Goal: Information Seeking & Learning: Check status

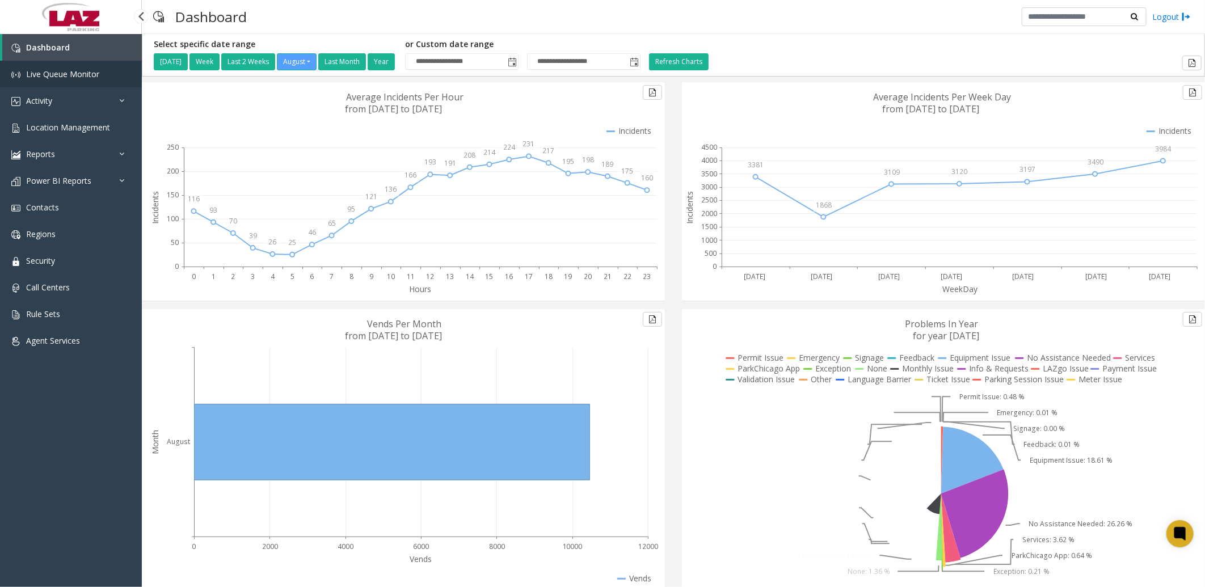
click at [65, 75] on span "Live Queue Monitor" at bounding box center [62, 74] width 73 height 11
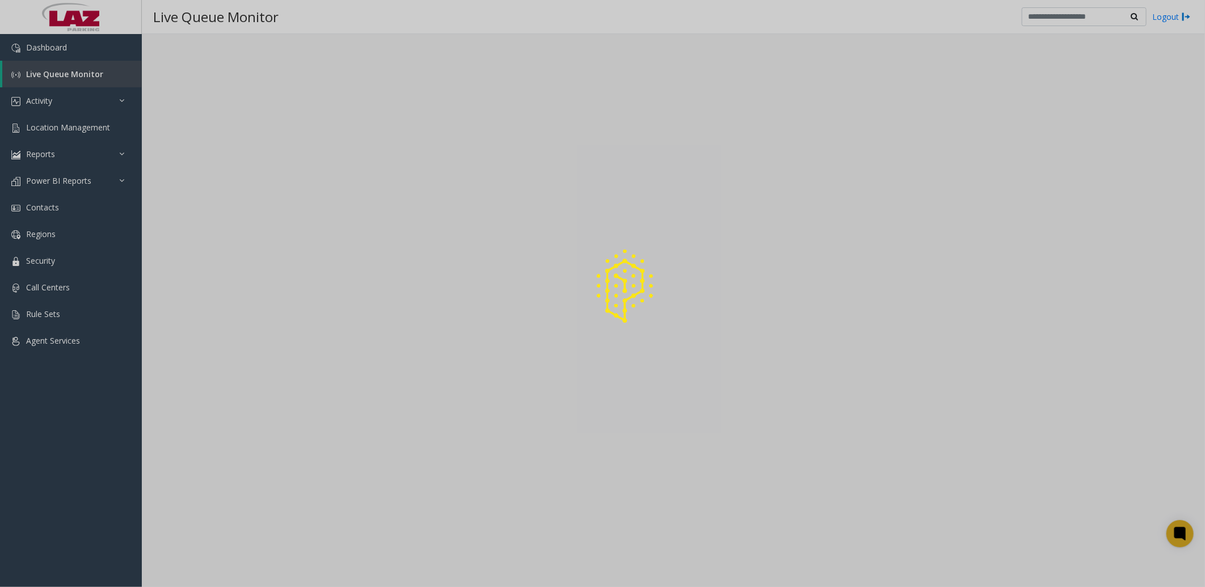
click at [69, 72] on div at bounding box center [602, 293] width 1205 height 587
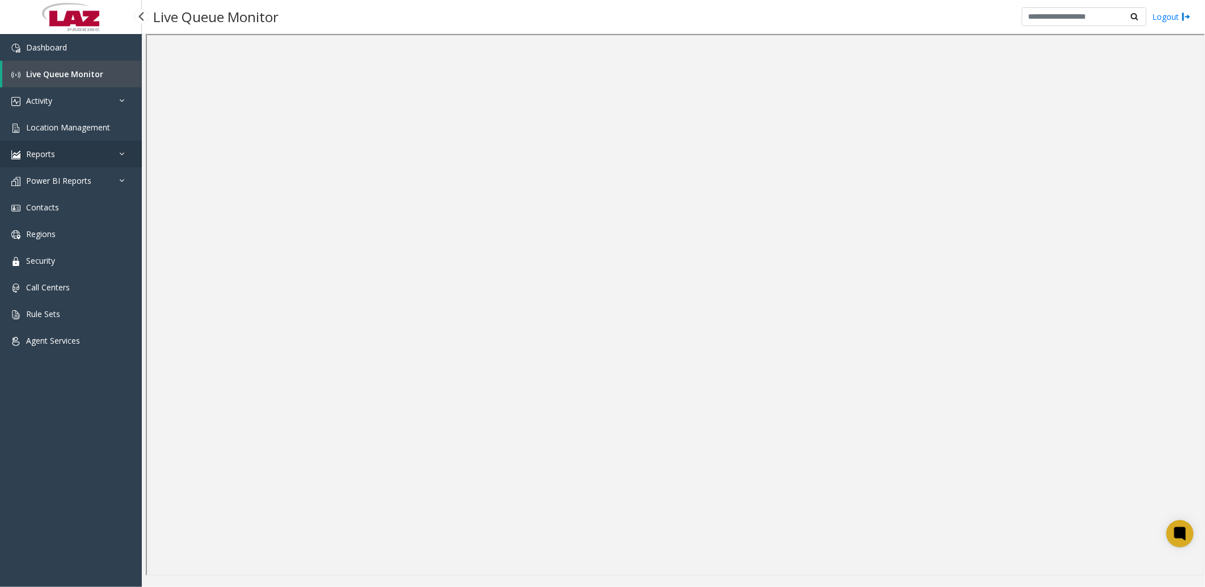
click at [82, 146] on link "Reports" at bounding box center [71, 154] width 142 height 27
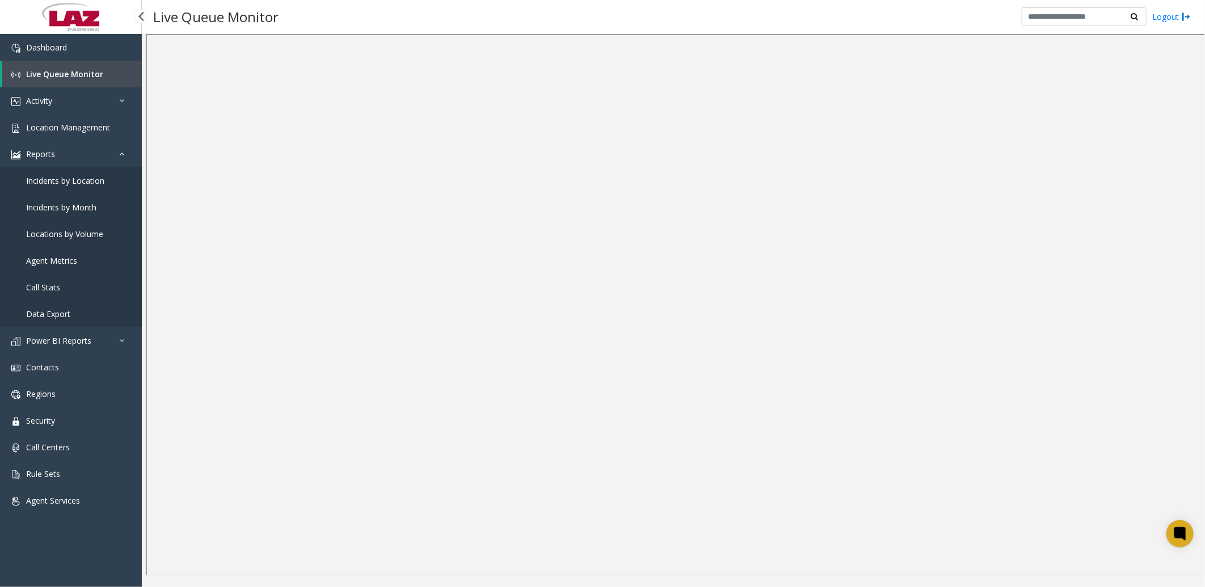
click at [54, 310] on span "Data Export" at bounding box center [48, 314] width 44 height 11
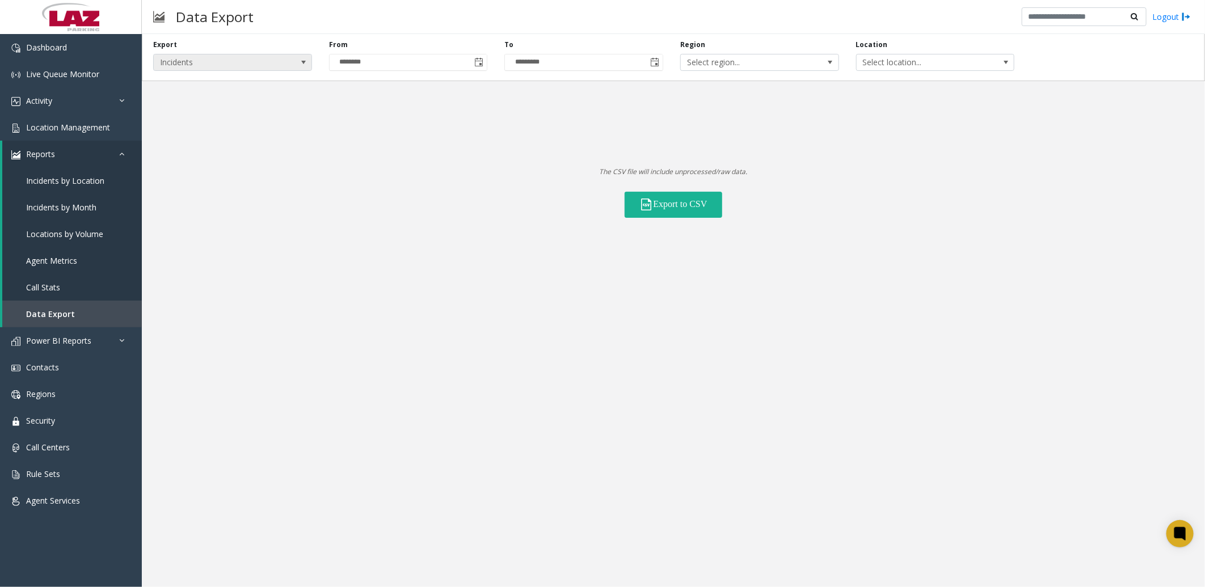
click at [301, 60] on span at bounding box center [303, 62] width 9 height 9
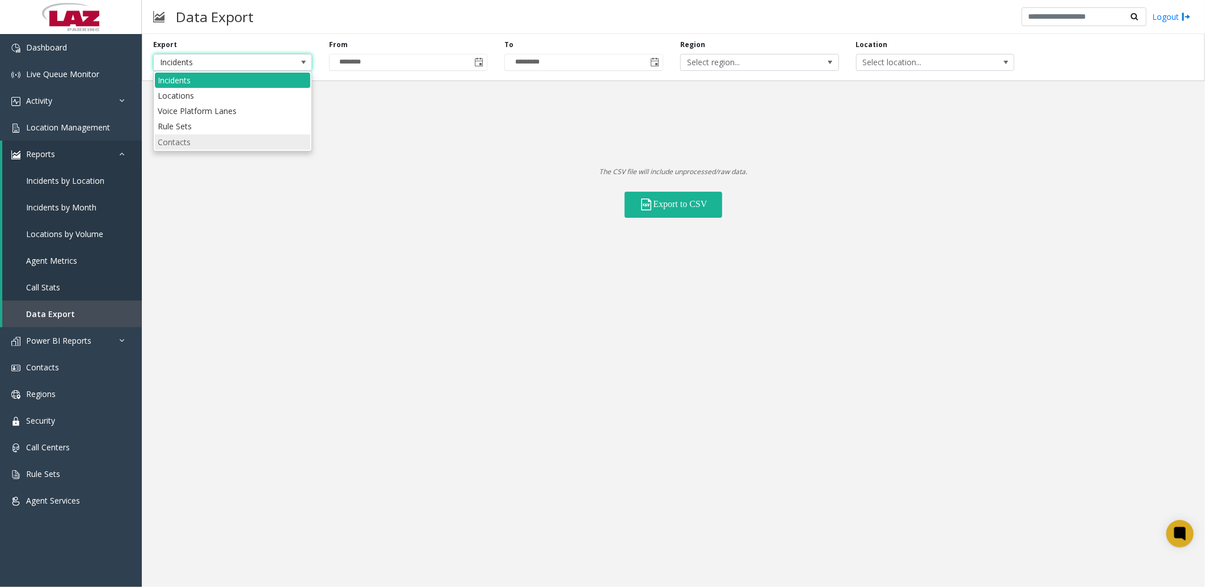
click at [245, 140] on li "Contacts" at bounding box center [233, 142] width 156 height 15
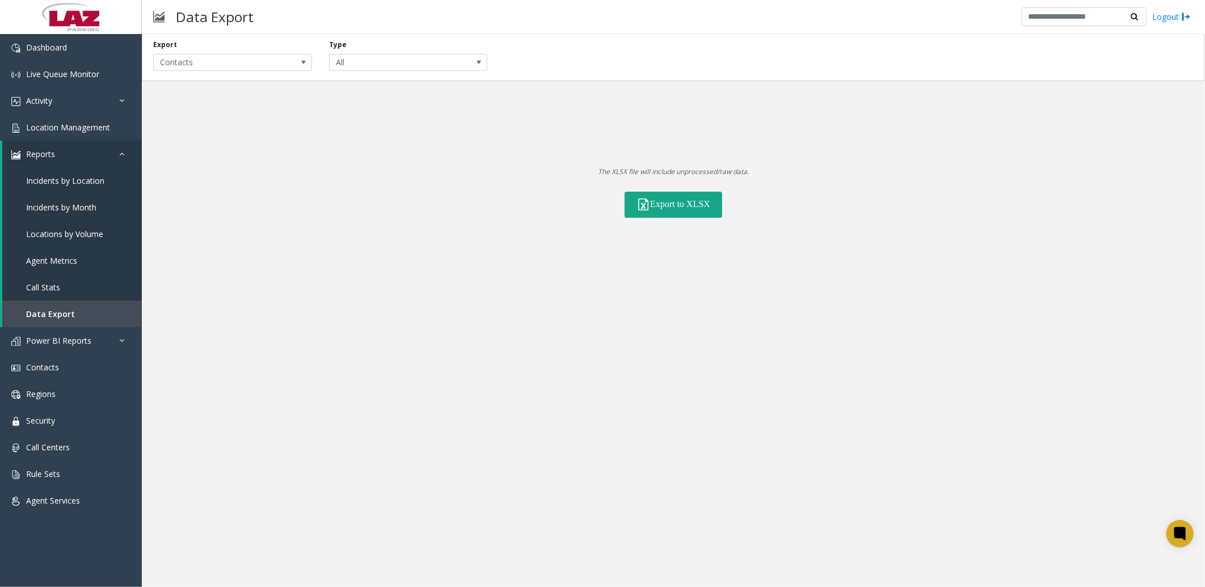
click at [679, 203] on button "Export to XLSX" at bounding box center [674, 205] width 98 height 26
click at [185, 132] on div "Export Contacts Type All The XLSX file will include unprocessed/raw data. Expor…" at bounding box center [674, 126] width 1064 height 184
click at [60, 98] on link "Activity" at bounding box center [71, 100] width 142 height 27
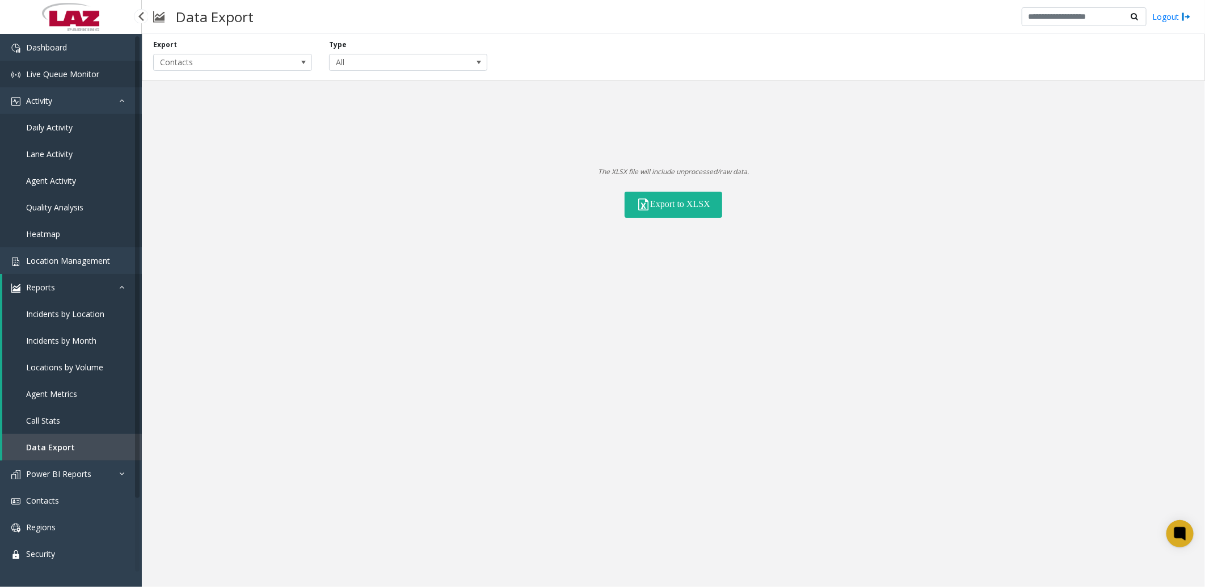
click at [68, 63] on link "Live Queue Monitor" at bounding box center [71, 74] width 142 height 27
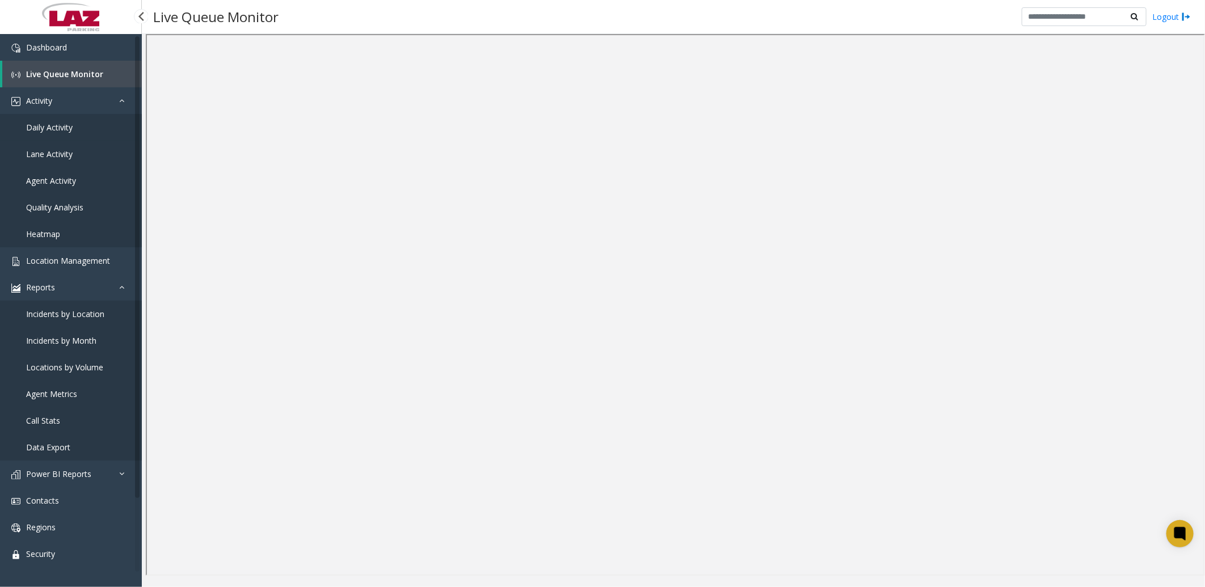
click at [60, 126] on span "Daily Activity" at bounding box center [49, 127] width 47 height 11
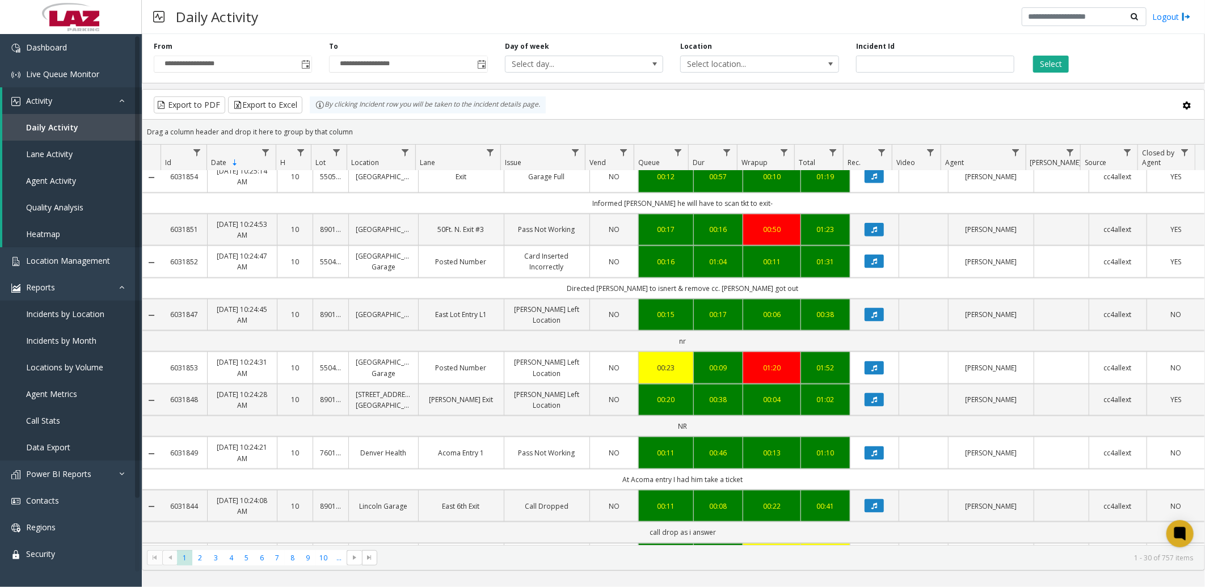
scroll to position [1009, 0]
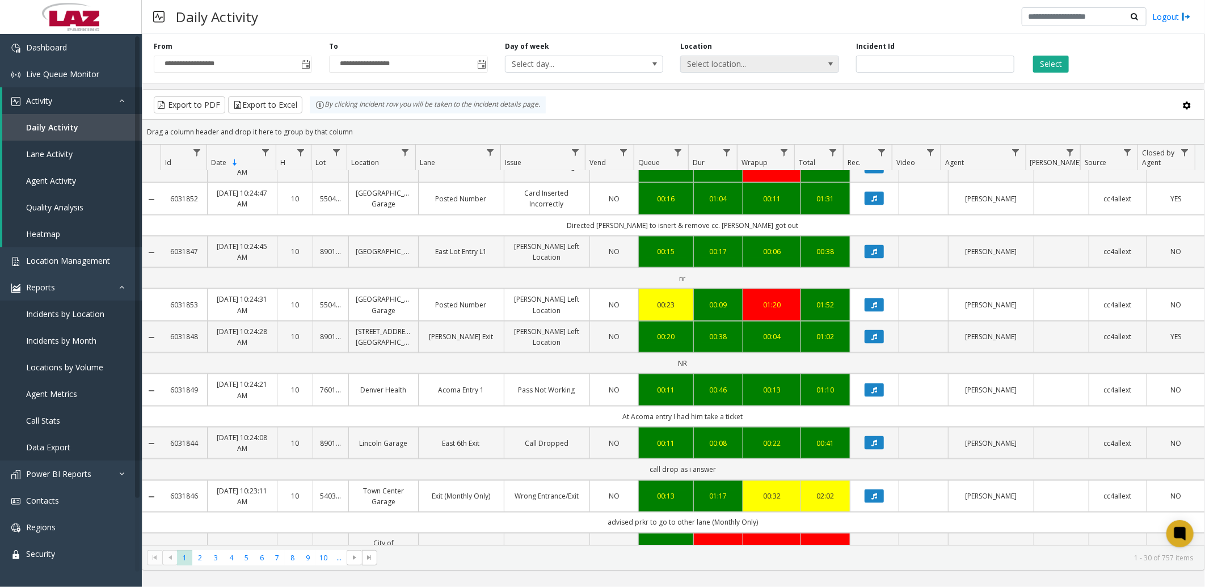
click at [793, 65] on span "Select location..." at bounding box center [744, 64] width 126 height 16
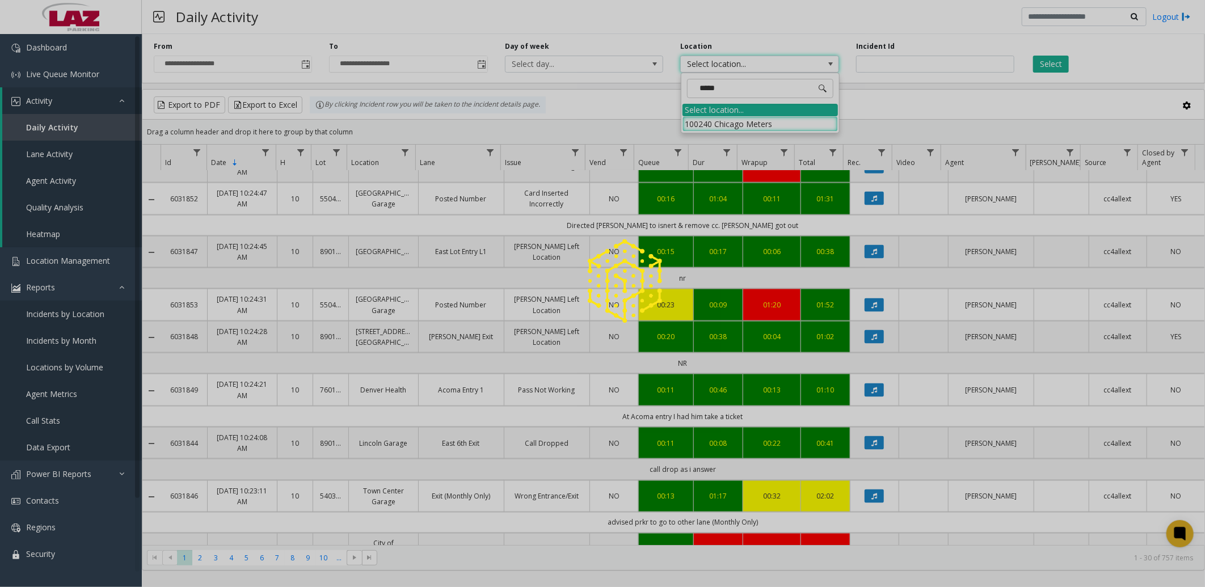
type input "******"
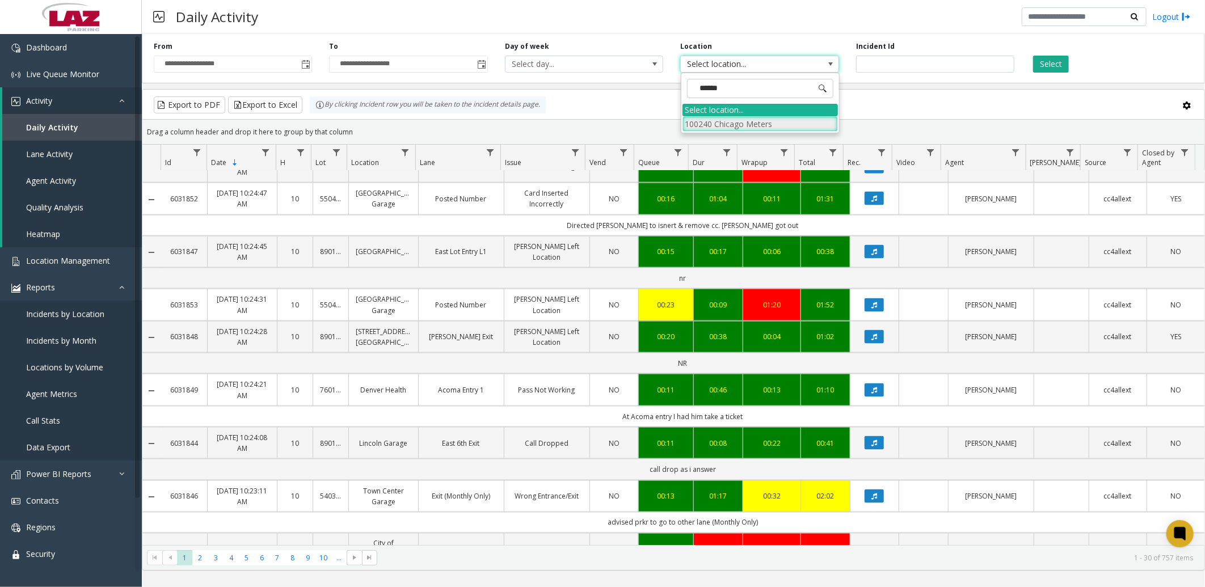
click at [806, 119] on li "100240 Chicago Meters" at bounding box center [761, 123] width 156 height 15
click at [1047, 69] on button "Select" at bounding box center [1052, 64] width 36 height 17
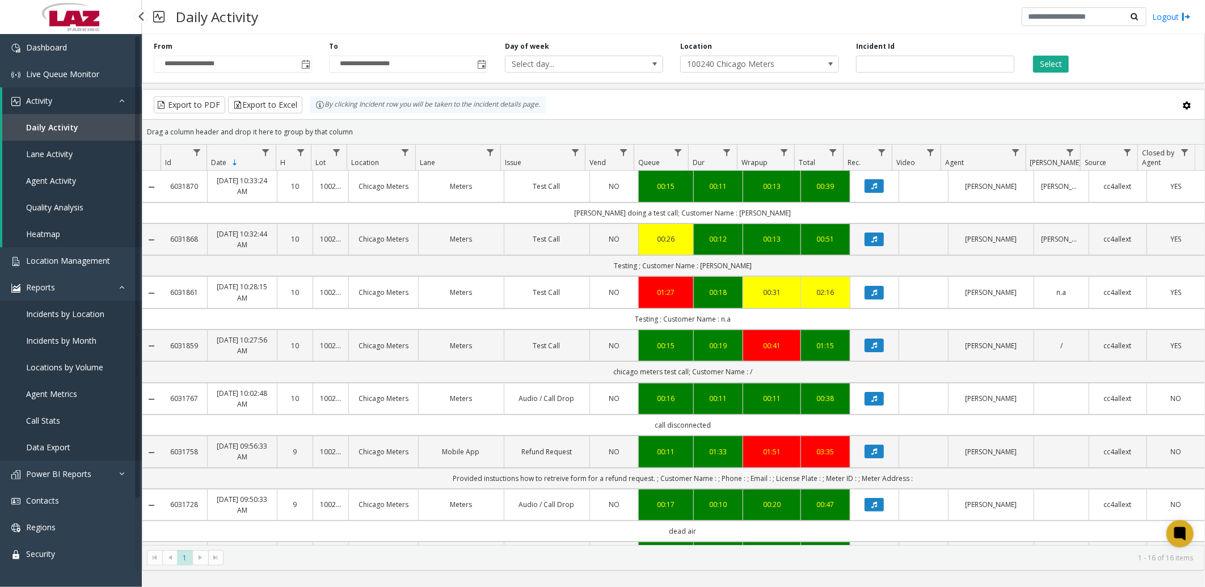
click at [40, 129] on span "Daily Activity" at bounding box center [52, 127] width 52 height 11
click at [66, 70] on span "Live Queue Monitor" at bounding box center [62, 74] width 73 height 11
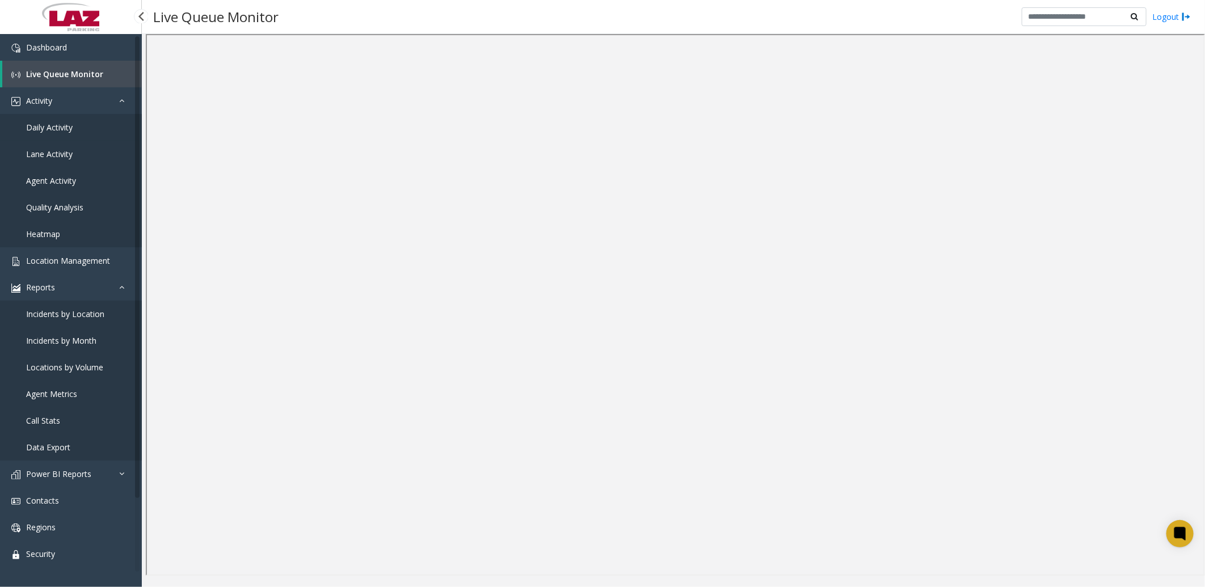
click at [74, 126] on link "Daily Activity" at bounding box center [71, 127] width 142 height 27
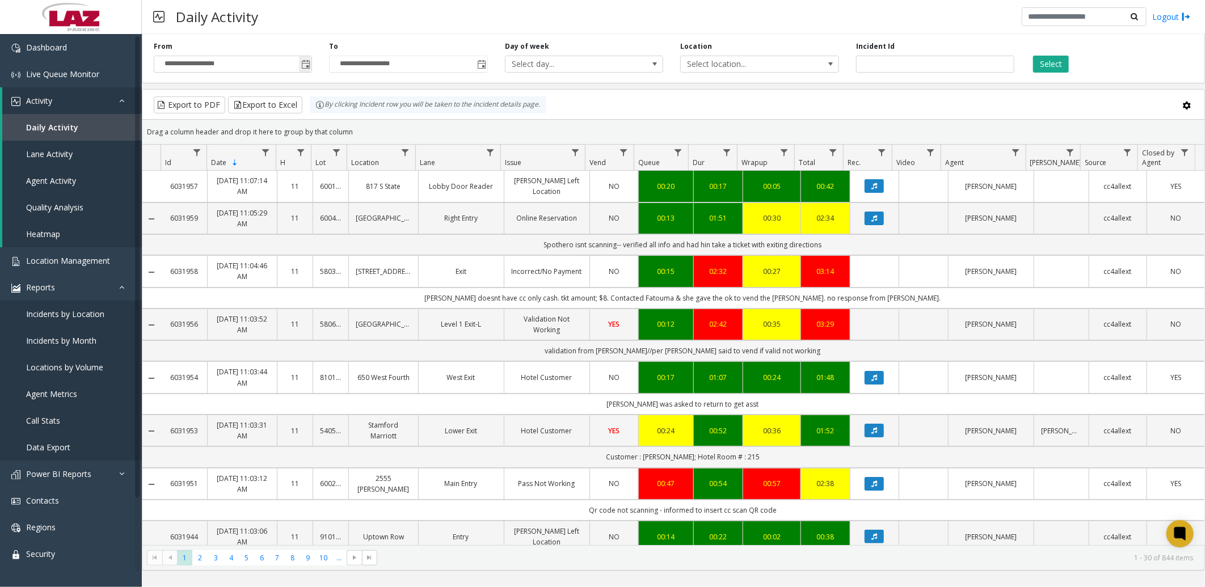
click at [308, 65] on span "Toggle popup" at bounding box center [305, 64] width 9 height 9
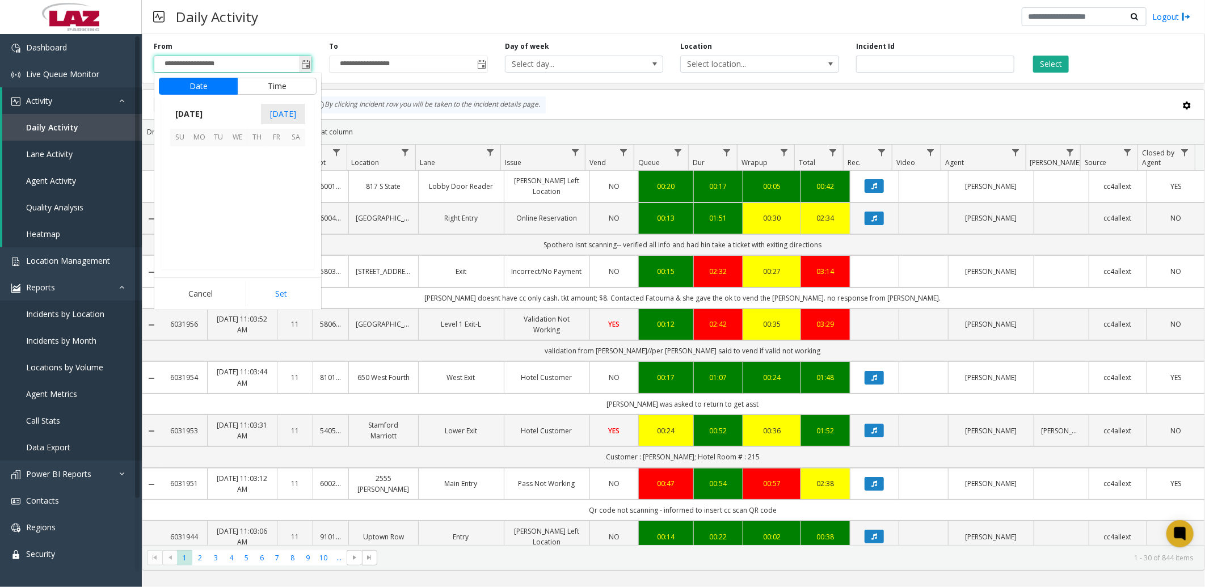
scroll to position [203518, 0]
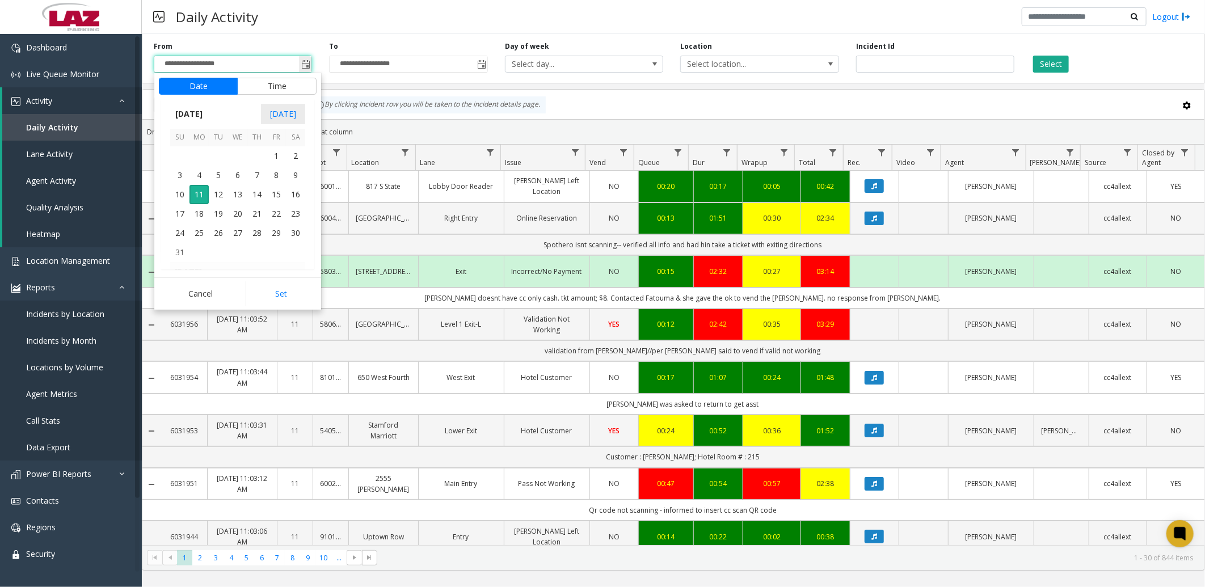
click at [308, 65] on span "Toggle popup" at bounding box center [305, 64] width 9 height 9
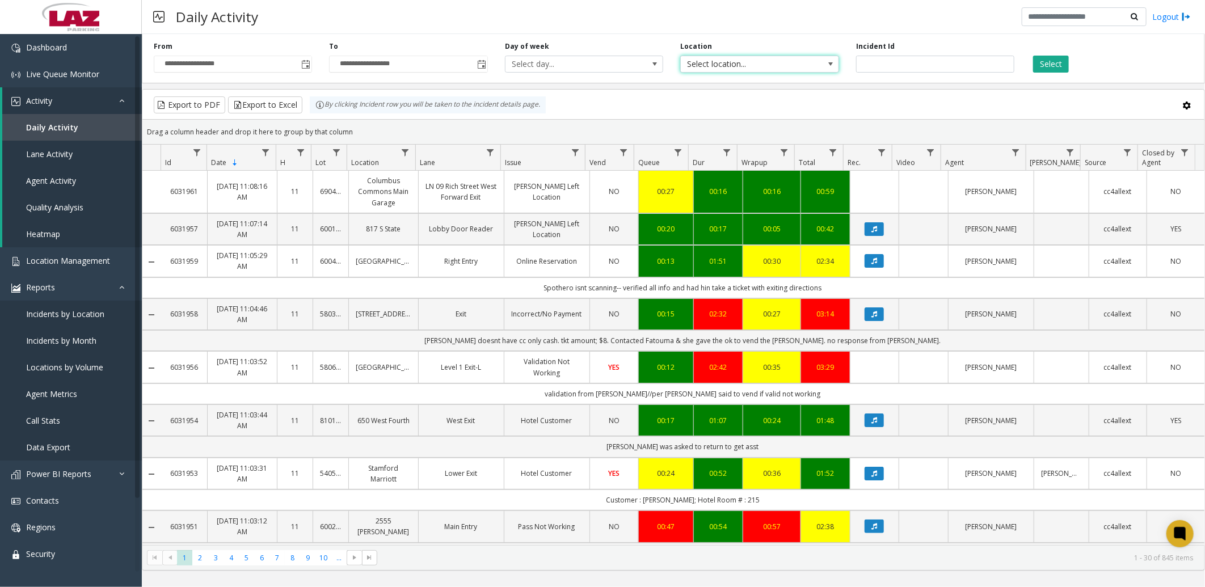
click at [807, 60] on span "Select location..." at bounding box center [744, 64] width 126 height 16
type input "*****"
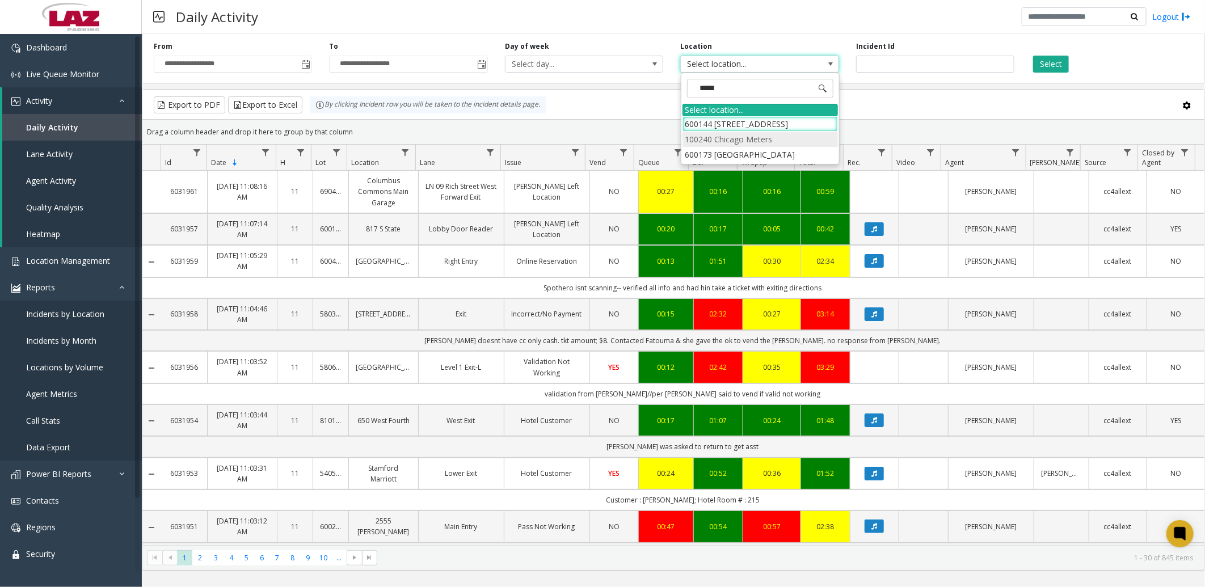
click at [792, 138] on li "100240 Chicago Meters" at bounding box center [761, 139] width 156 height 15
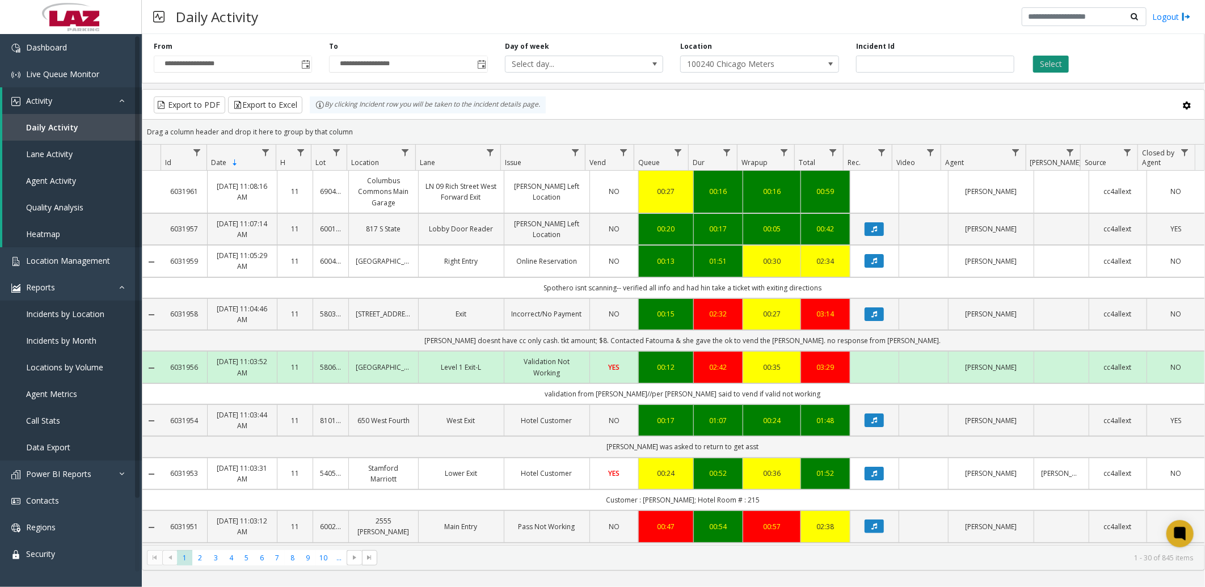
click at [1059, 66] on button "Select" at bounding box center [1052, 64] width 36 height 17
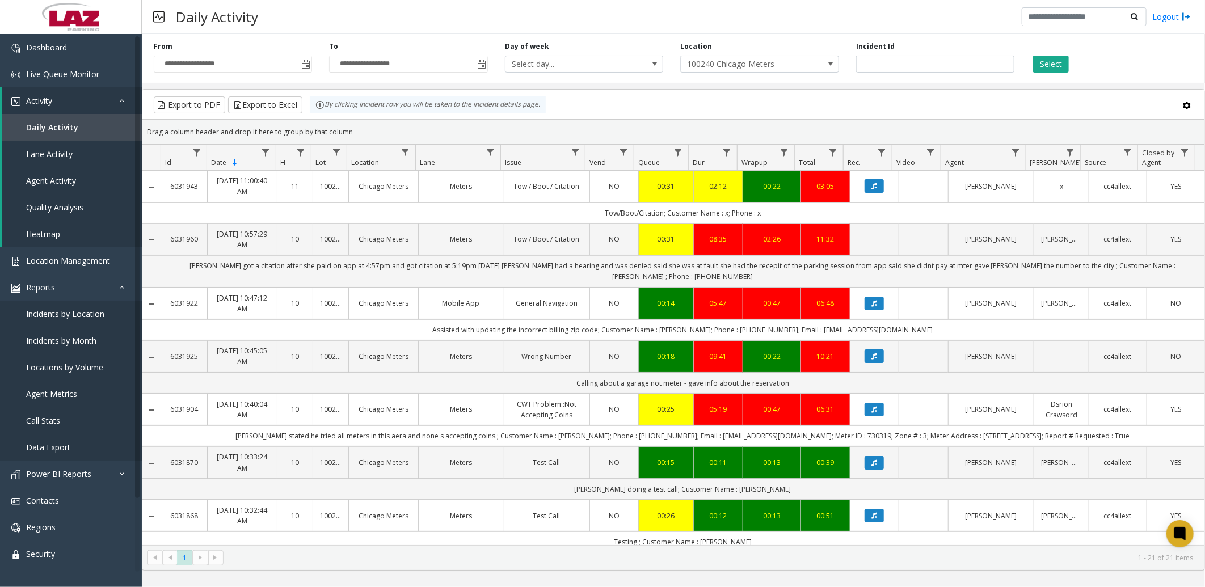
click at [692, 99] on div "Export to PDF Export to Excel By clicking Incident row you will be taken to the…" at bounding box center [673, 104] width 1043 height 17
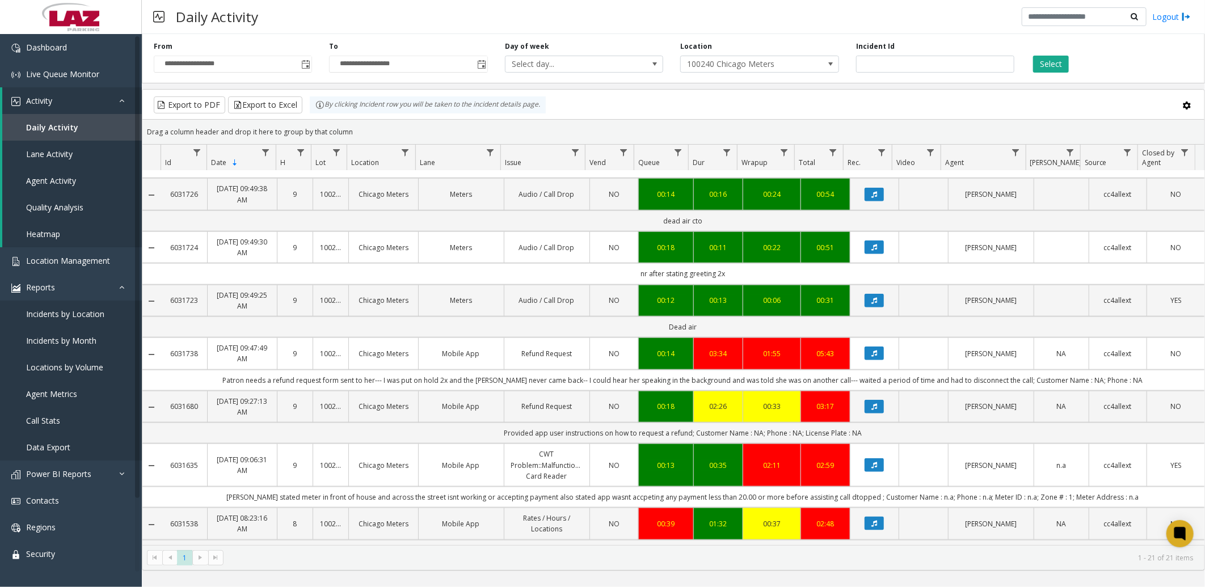
scroll to position [767, 0]
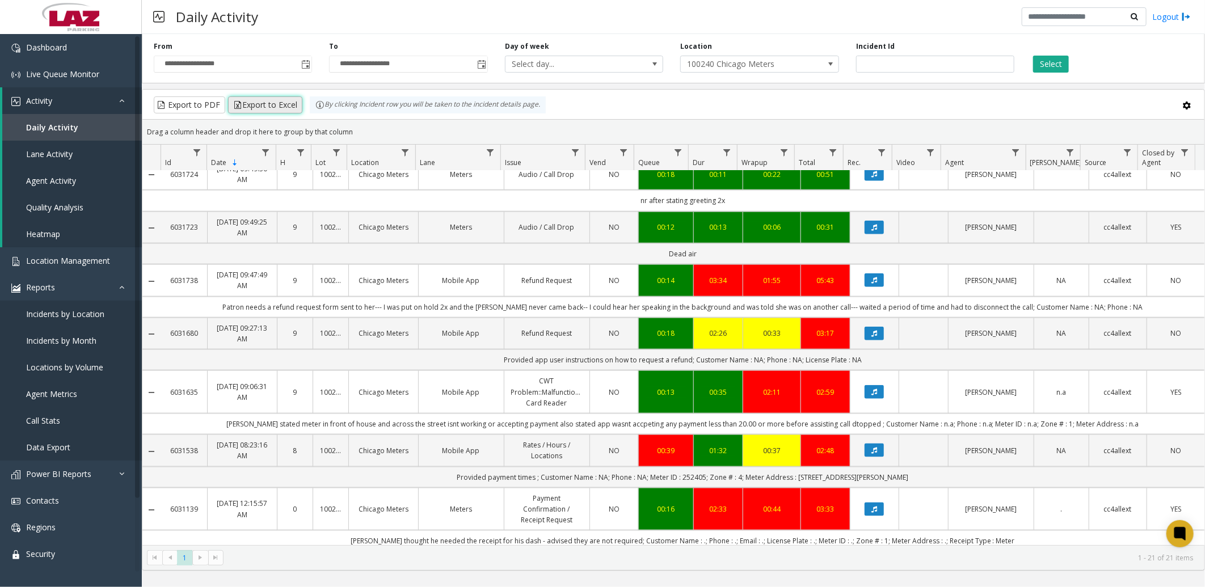
click at [279, 106] on button "Export to Excel" at bounding box center [265, 104] width 74 height 17
click at [734, 107] on div "Export to PDF Export to Excel By clicking Incident row you will be taken to the…" at bounding box center [673, 104] width 1043 height 17
click at [1187, 99] on button at bounding box center [1187, 105] width 23 height 23
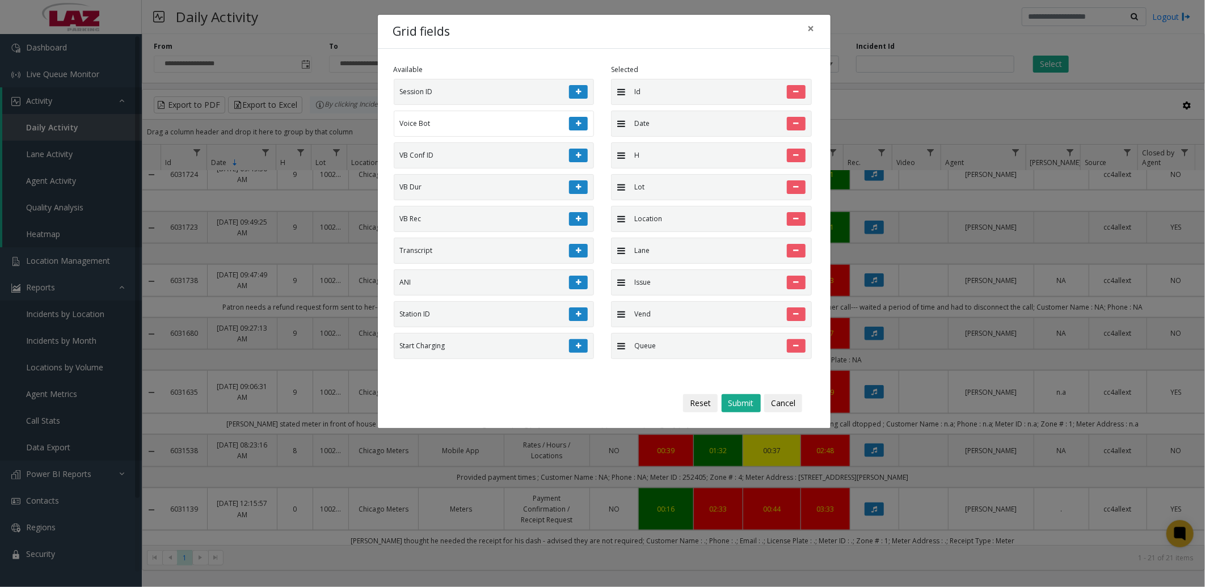
scroll to position [126, 0]
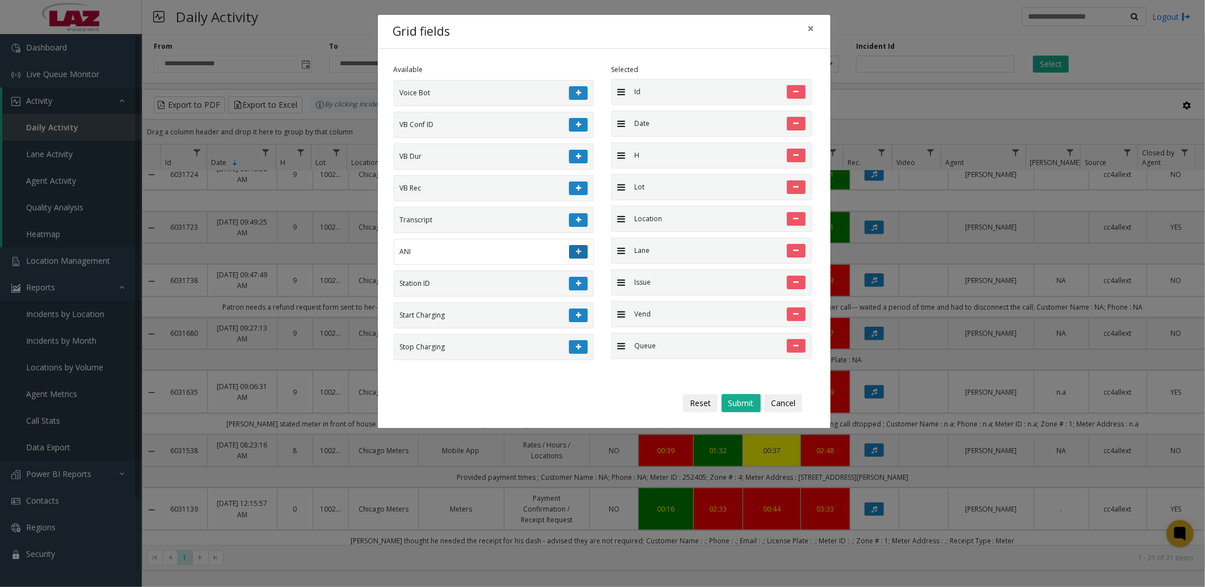
click at [574, 258] on button at bounding box center [578, 252] width 19 height 14
click at [740, 396] on button "Submit" at bounding box center [741, 403] width 39 height 18
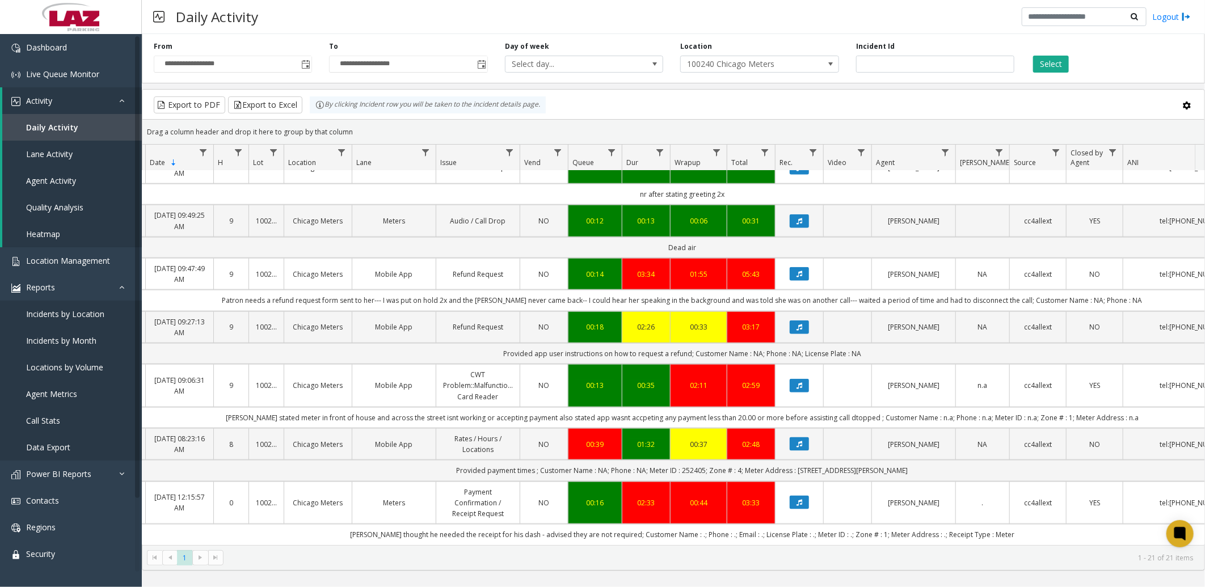
scroll to position [0, 129]
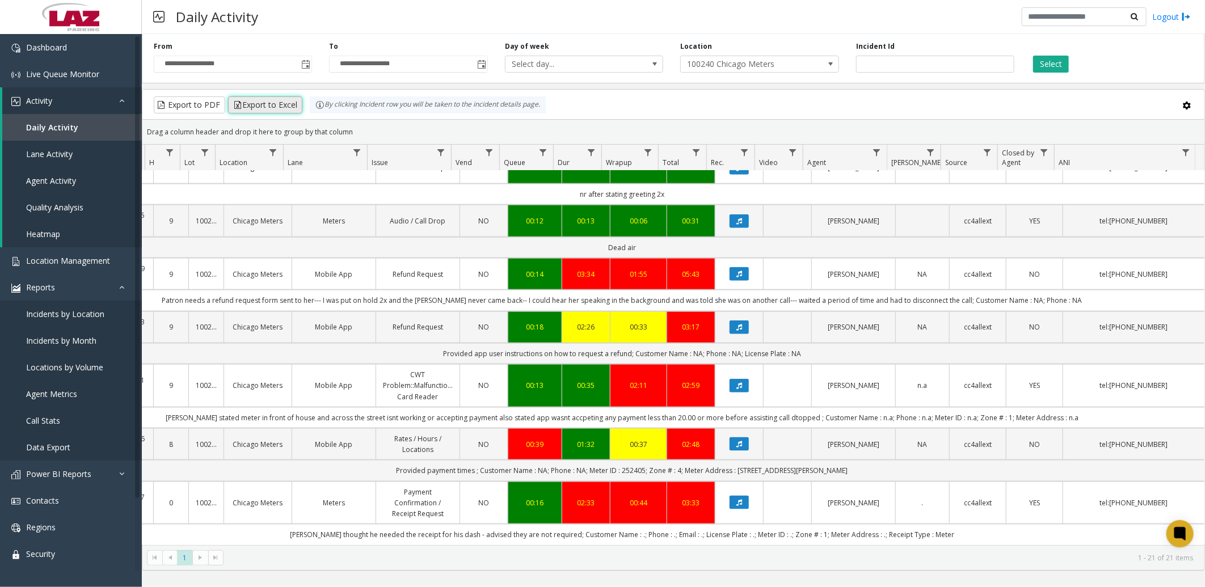
click at [279, 104] on button "Export to Excel" at bounding box center [265, 104] width 74 height 17
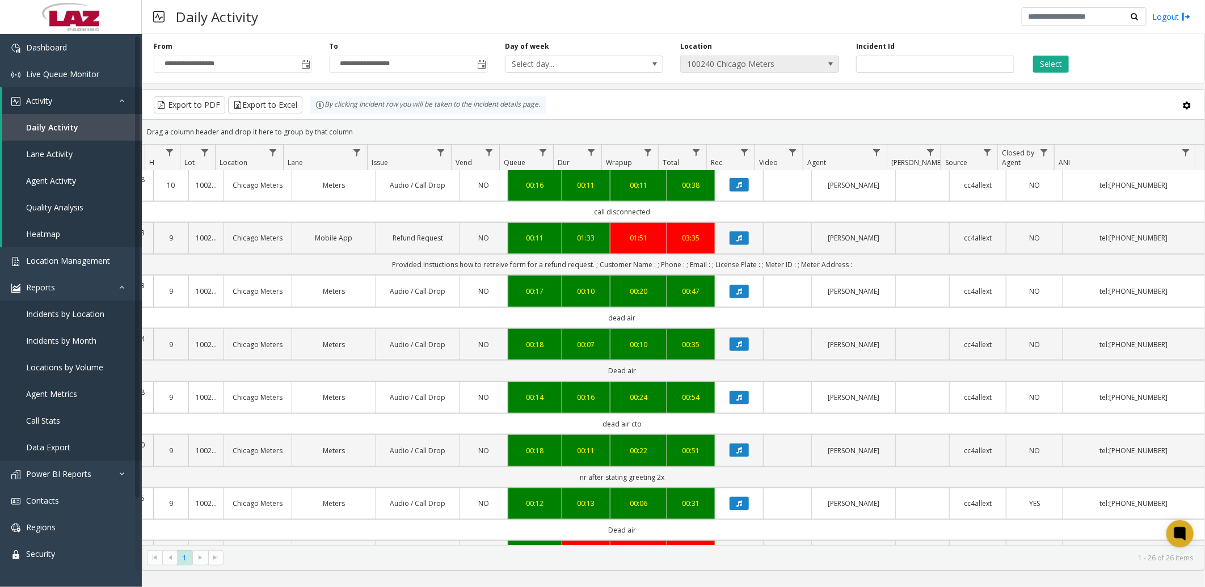
click at [737, 61] on span "100240 Chicago Meters" at bounding box center [744, 64] width 126 height 16
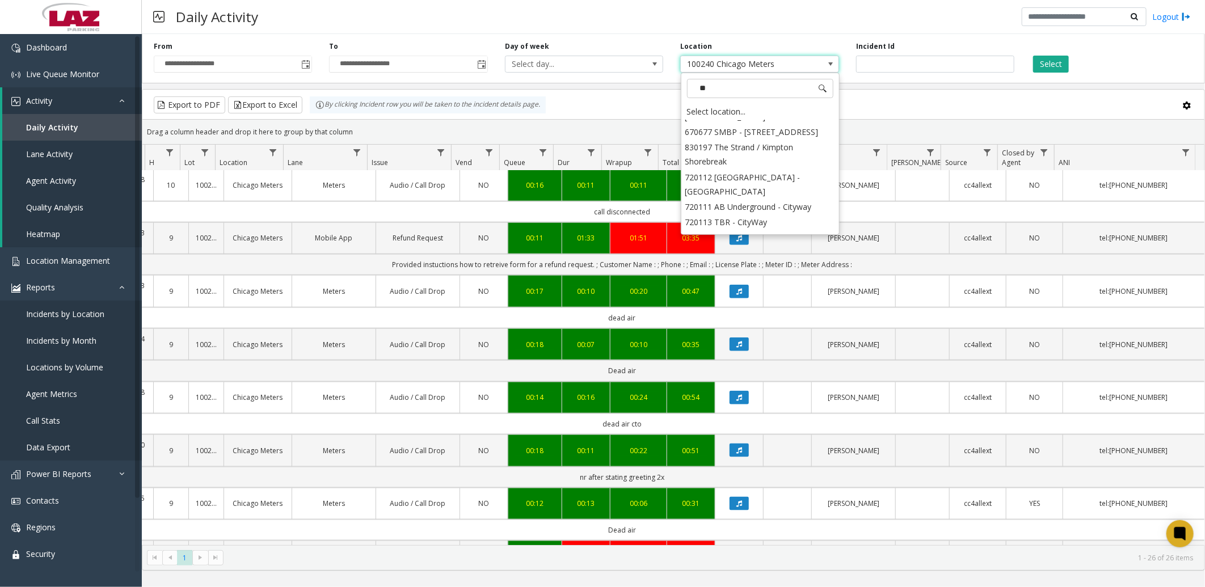
scroll to position [0, 0]
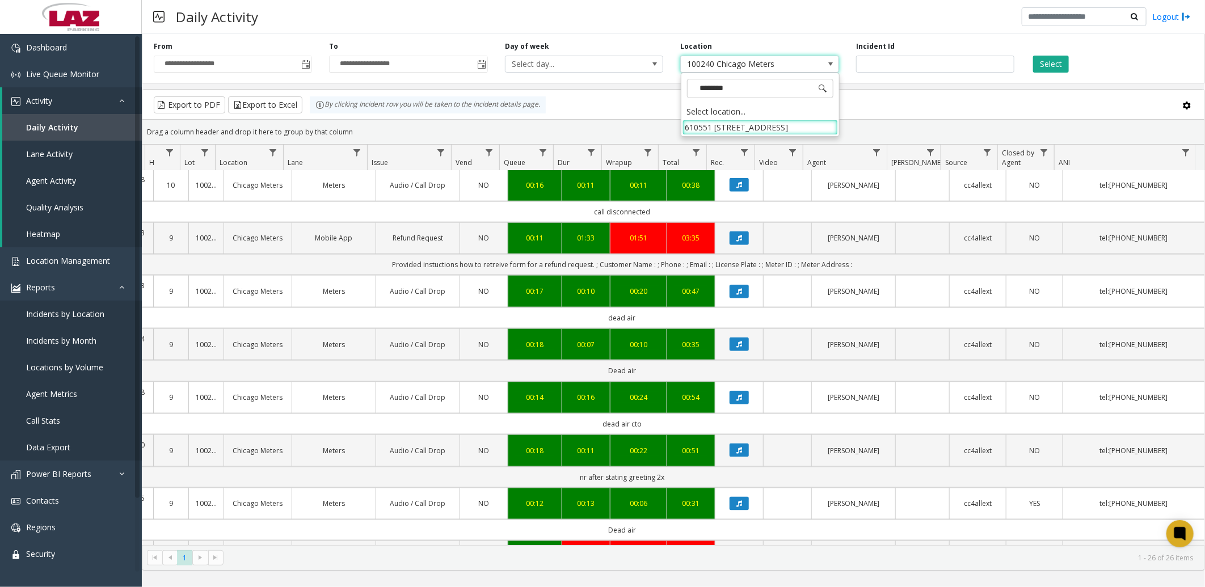
type input "*********"
click at [792, 124] on li "610551 4126 Southwest Freeway" at bounding box center [761, 127] width 156 height 15
click at [306, 65] on span "Toggle popup" at bounding box center [305, 64] width 9 height 9
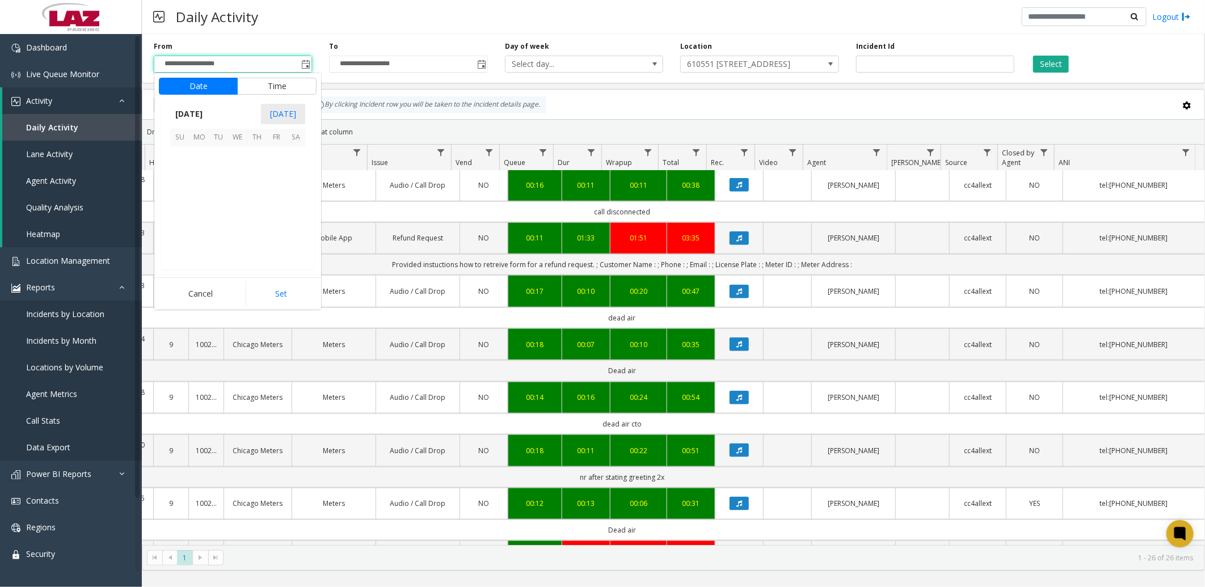
scroll to position [203518, 0]
click at [208, 112] on span "August 2025" at bounding box center [188, 114] width 37 height 17
click at [189, 138] on span "Jan" at bounding box center [183, 138] width 27 height 27
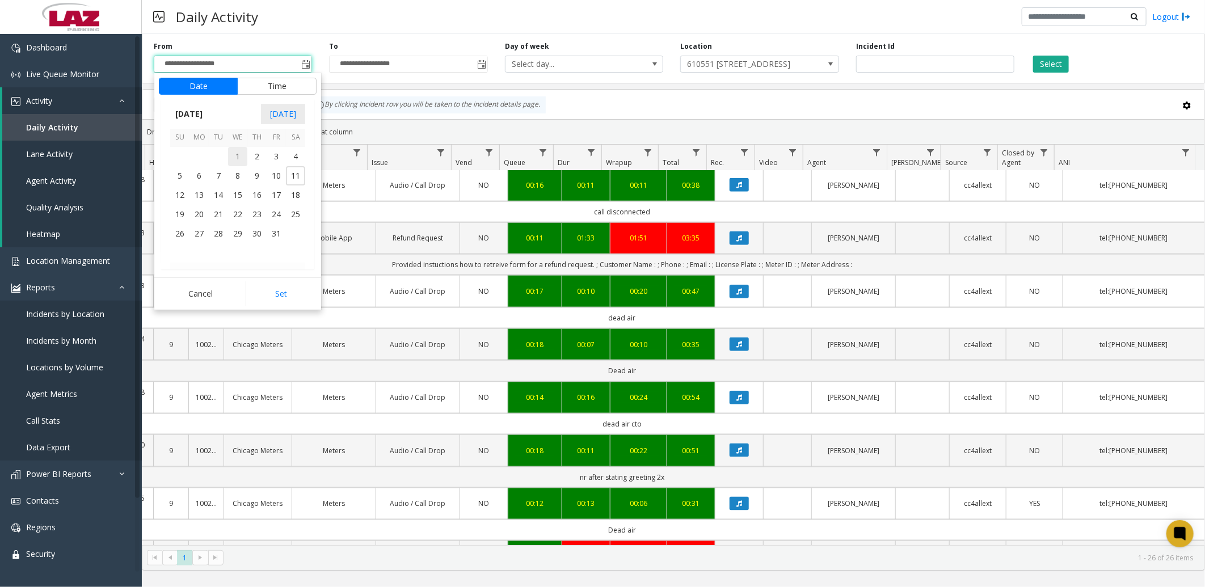
click at [238, 149] on span "1" at bounding box center [237, 156] width 19 height 19
drag, startPoint x: 280, startPoint y: 292, endPoint x: 291, endPoint y: 292, distance: 10.2
click at [281, 292] on button "Set" at bounding box center [282, 294] width 72 height 25
type input "**********"
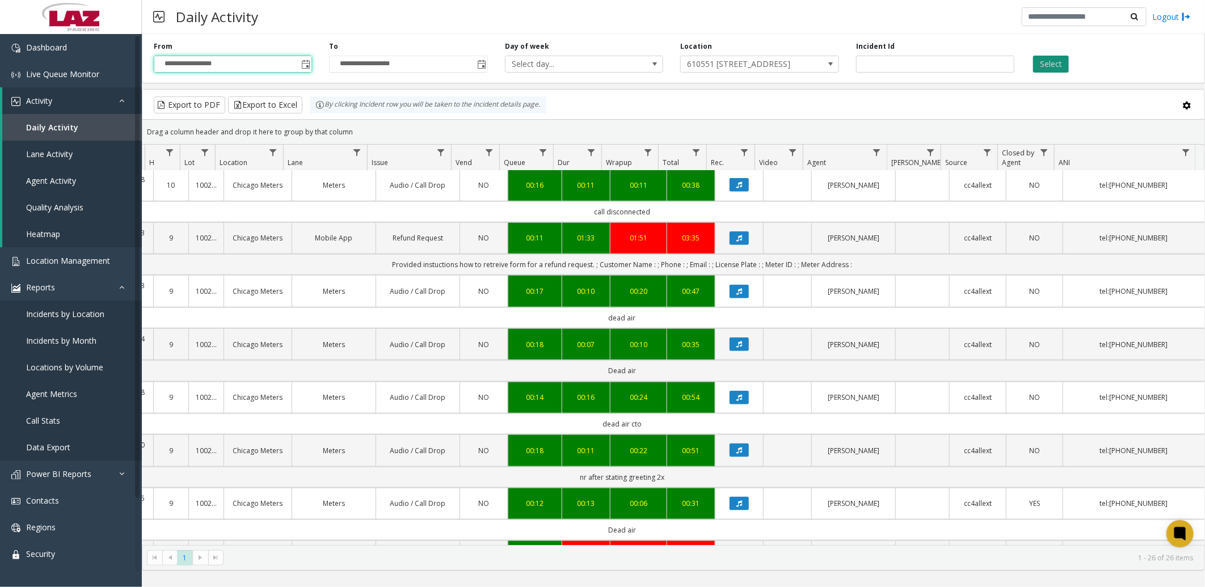
click at [1051, 64] on button "Select" at bounding box center [1052, 64] width 36 height 17
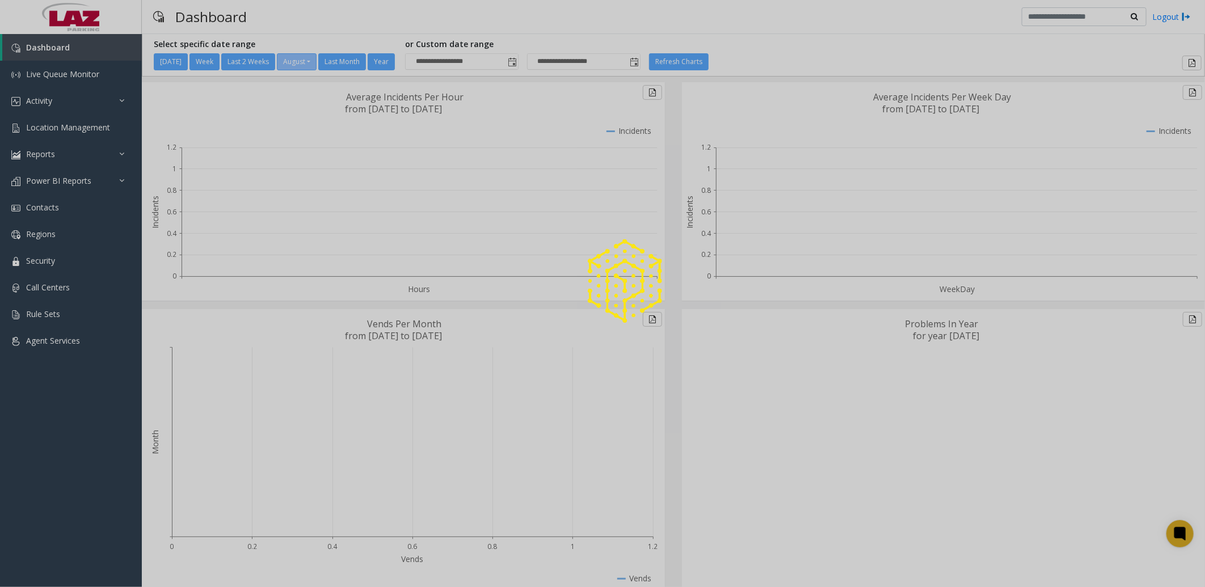
click at [77, 79] on div at bounding box center [602, 293] width 1205 height 587
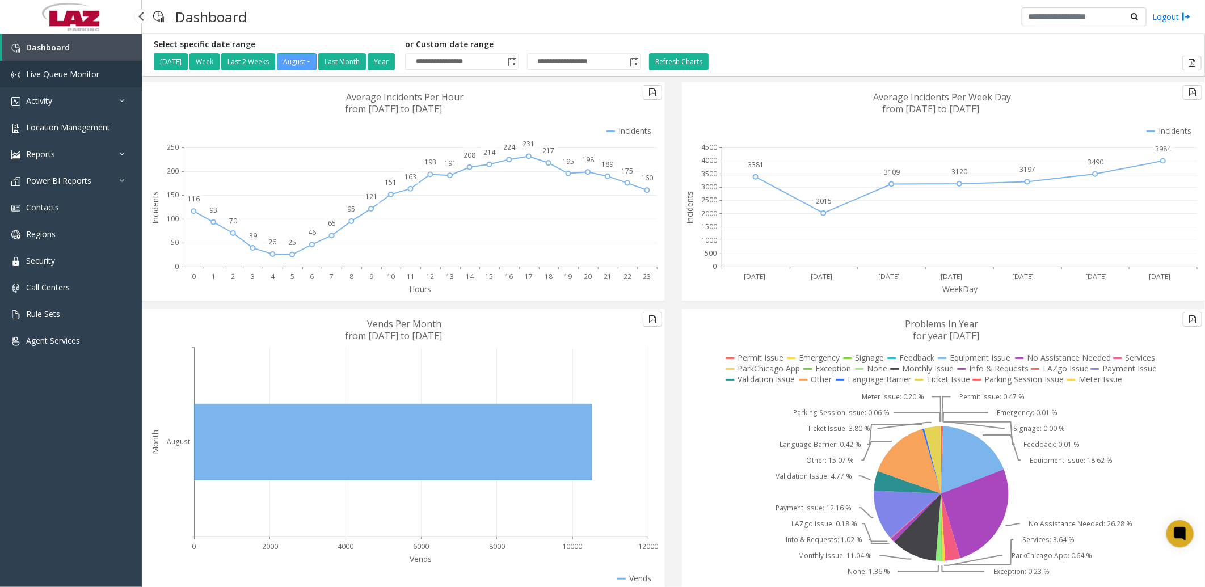
click at [77, 81] on link "Live Queue Monitor" at bounding box center [71, 74] width 142 height 27
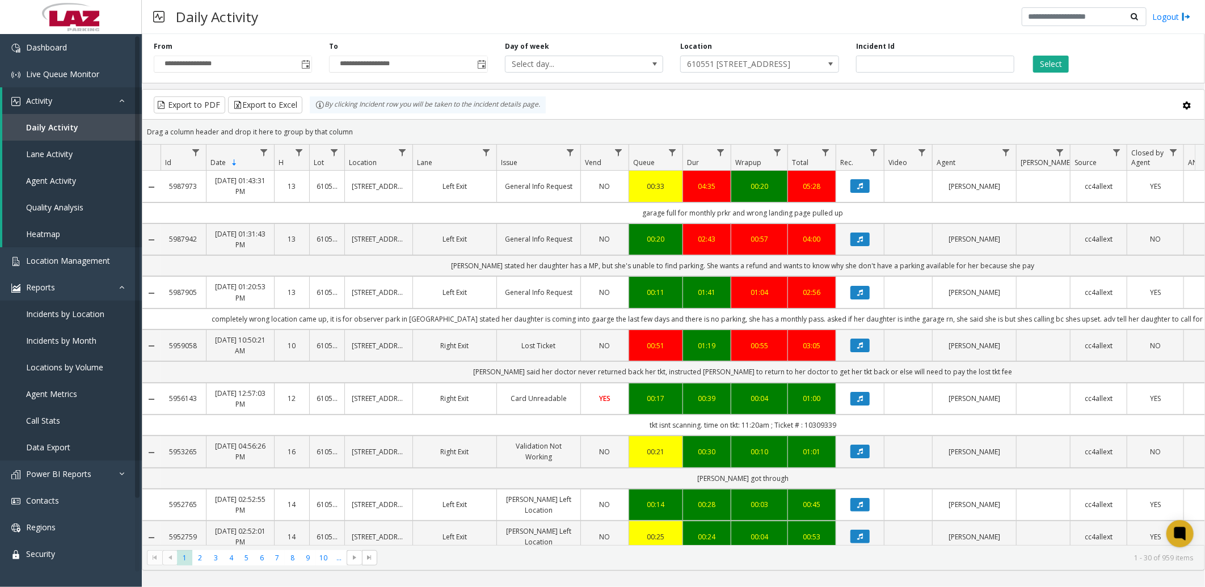
click at [396, 36] on div "**********" at bounding box center [674, 57] width 1064 height 54
click at [705, 66] on span "610551 [STREET_ADDRESS]" at bounding box center [744, 64] width 126 height 16
type input "*******"
click at [732, 128] on li "140577 The Meridian" at bounding box center [761, 127] width 156 height 15
click at [1050, 57] on button "Select" at bounding box center [1052, 64] width 36 height 17
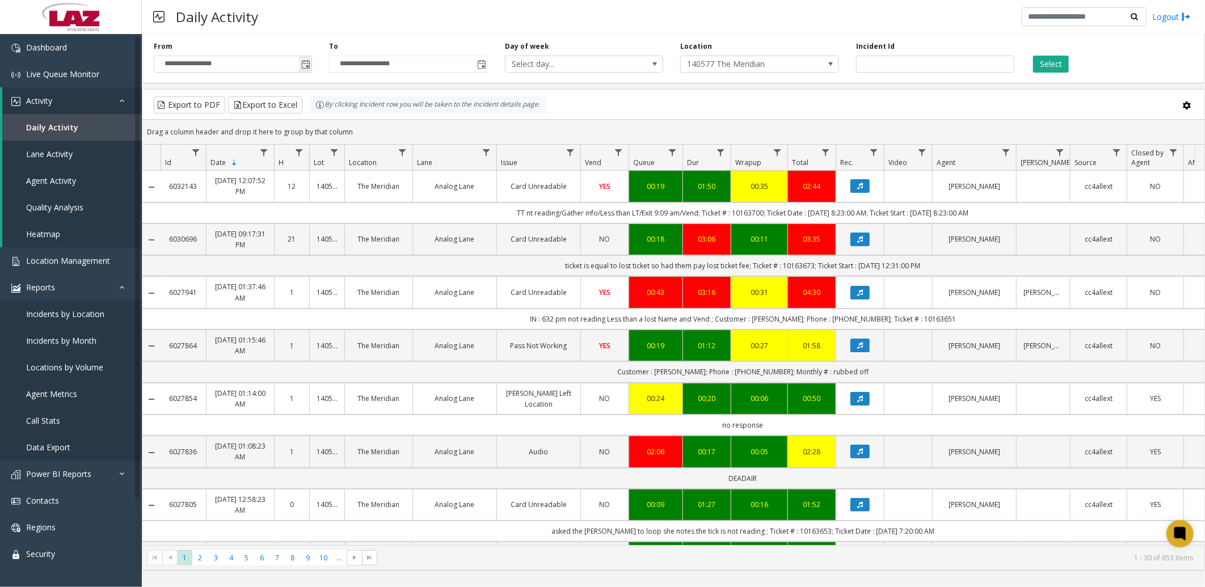
click at [305, 61] on span "Toggle popup" at bounding box center [305, 64] width 9 height 9
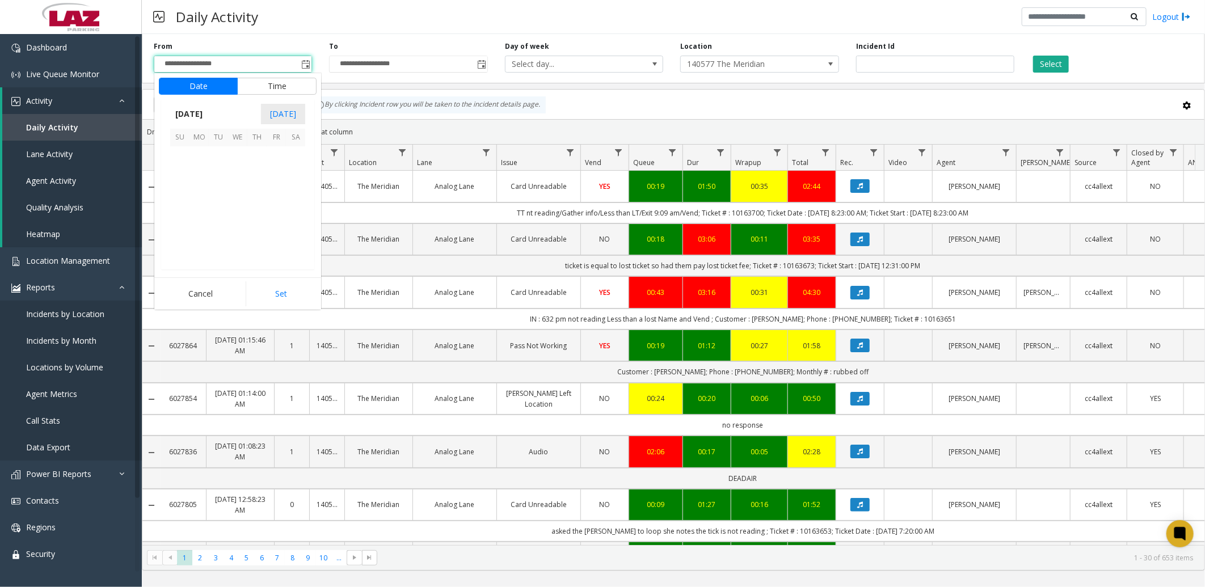
scroll to position [203518, 0]
click at [197, 196] on span "11" at bounding box center [199, 194] width 19 height 19
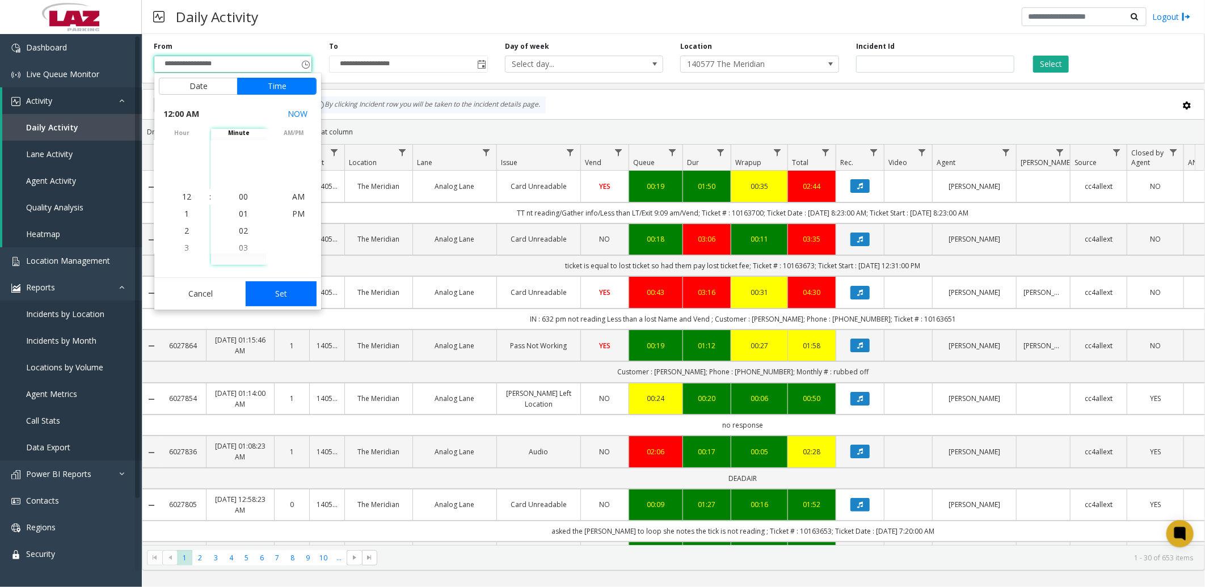
click at [299, 284] on button "Set" at bounding box center [282, 294] width 72 height 25
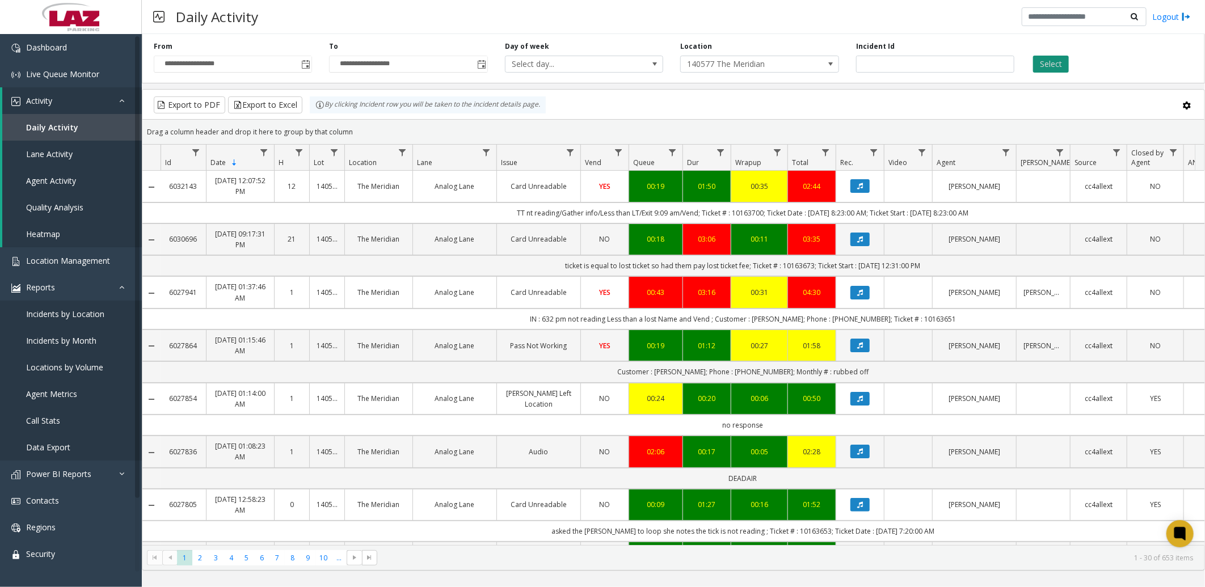
click at [1051, 59] on button "Select" at bounding box center [1052, 64] width 36 height 17
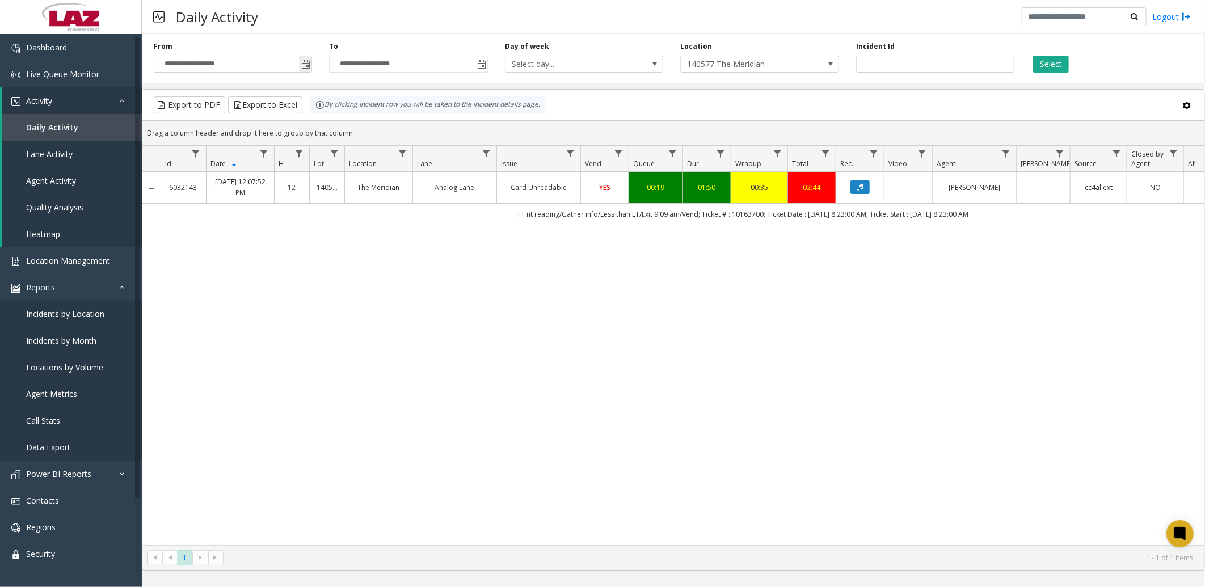
click at [305, 64] on span "Toggle popup" at bounding box center [305, 64] width 9 height 9
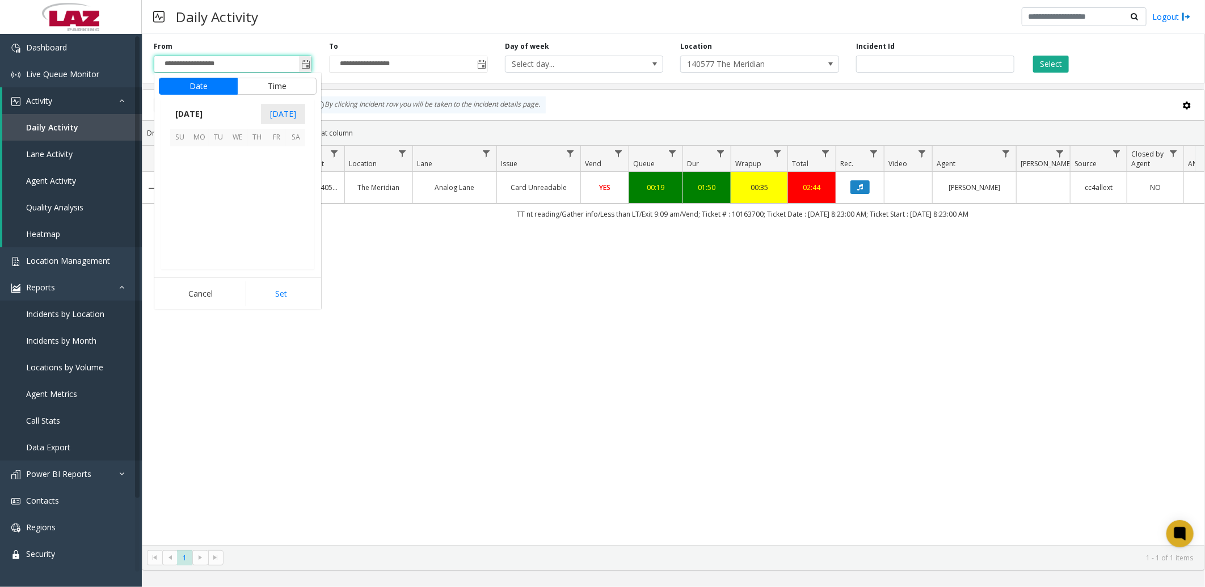
scroll to position [203518, 0]
click at [201, 173] on span "4" at bounding box center [199, 175] width 19 height 19
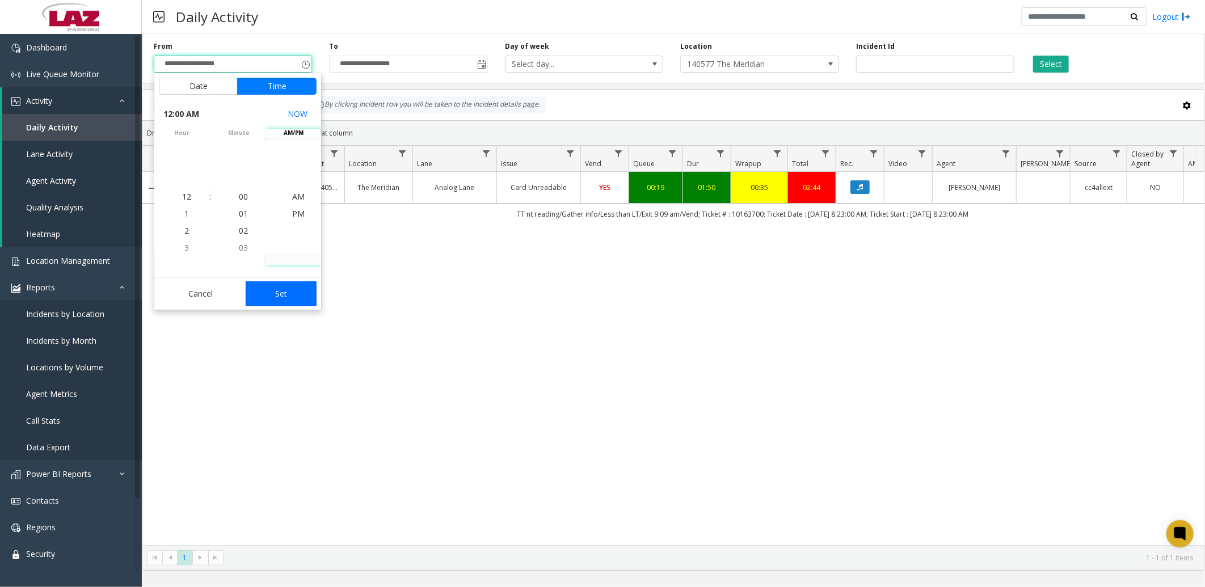
click at [302, 292] on button "Set" at bounding box center [282, 294] width 72 height 25
type input "**********"
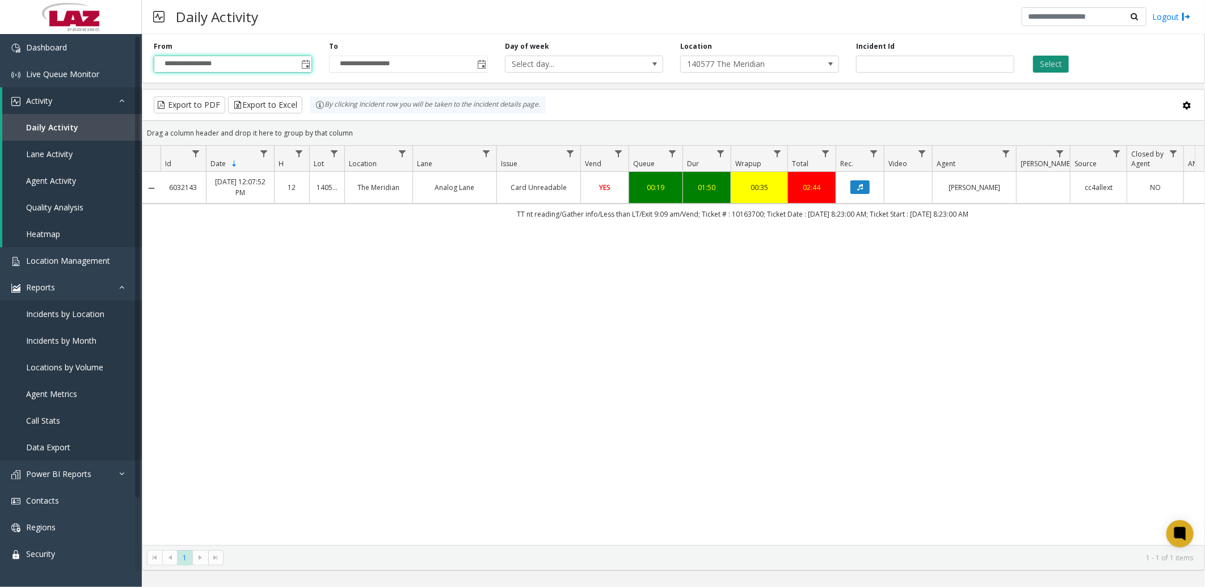
click at [1057, 62] on button "Select" at bounding box center [1052, 64] width 36 height 17
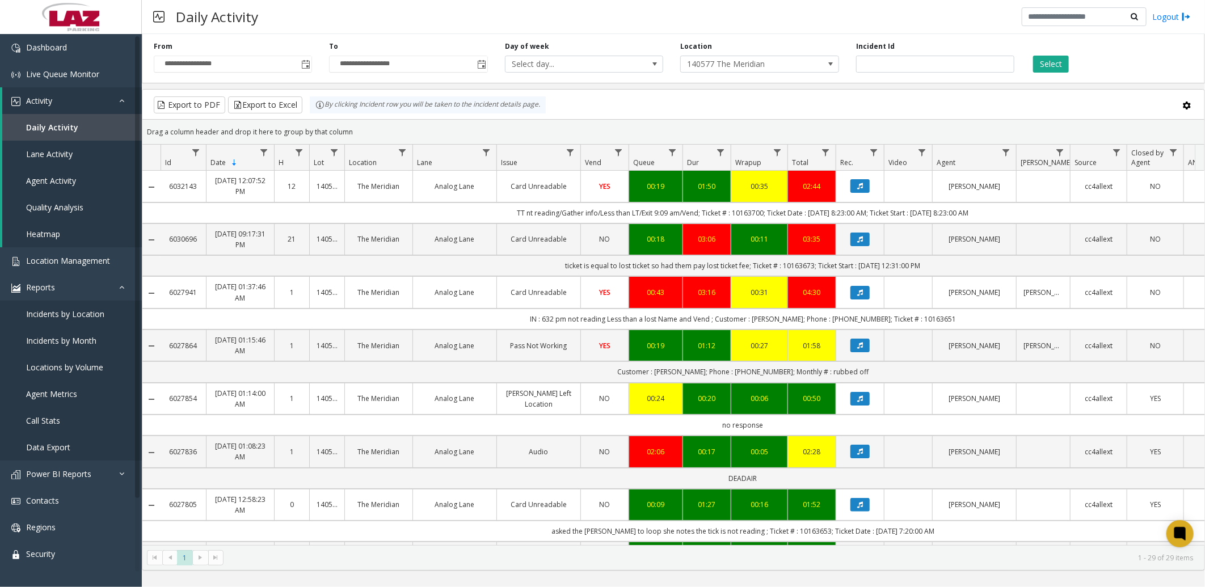
click at [626, 34] on div "**********" at bounding box center [674, 57] width 1064 height 54
